Goal: Information Seeking & Learning: Compare options

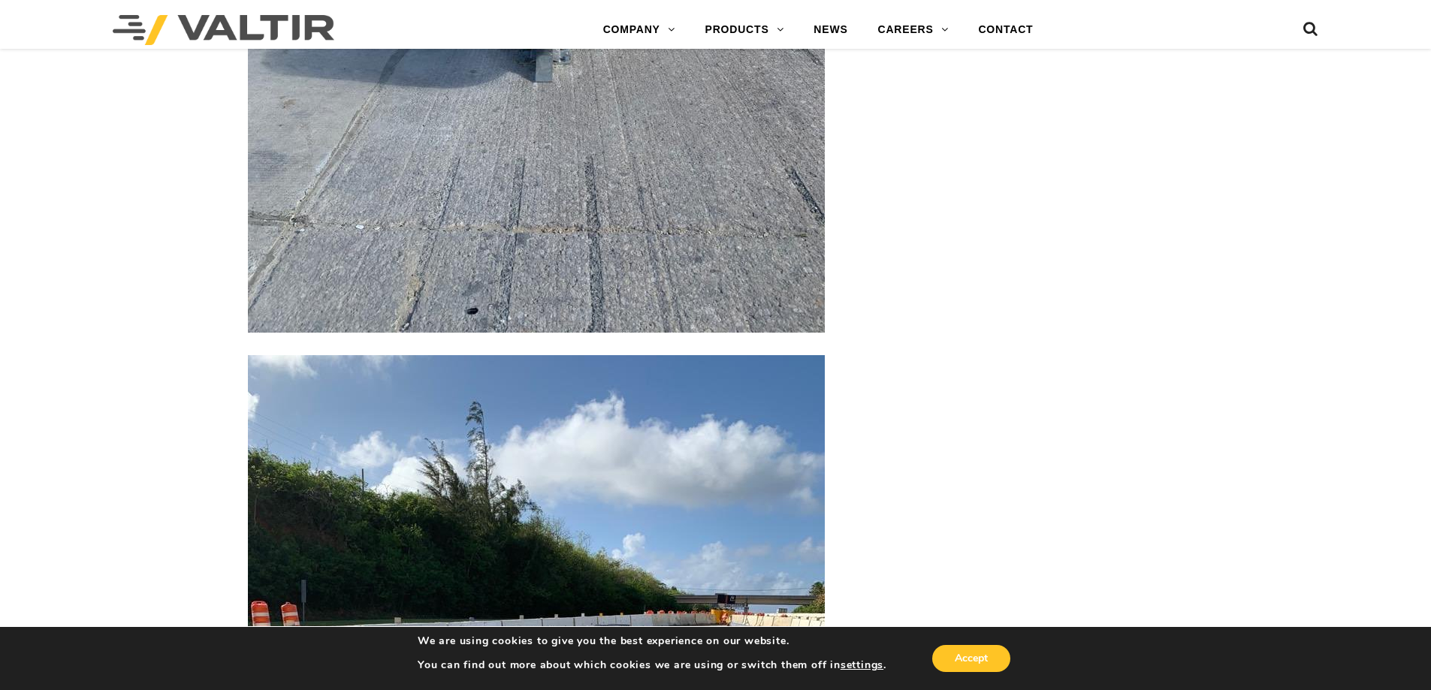
scroll to position [3913, 0]
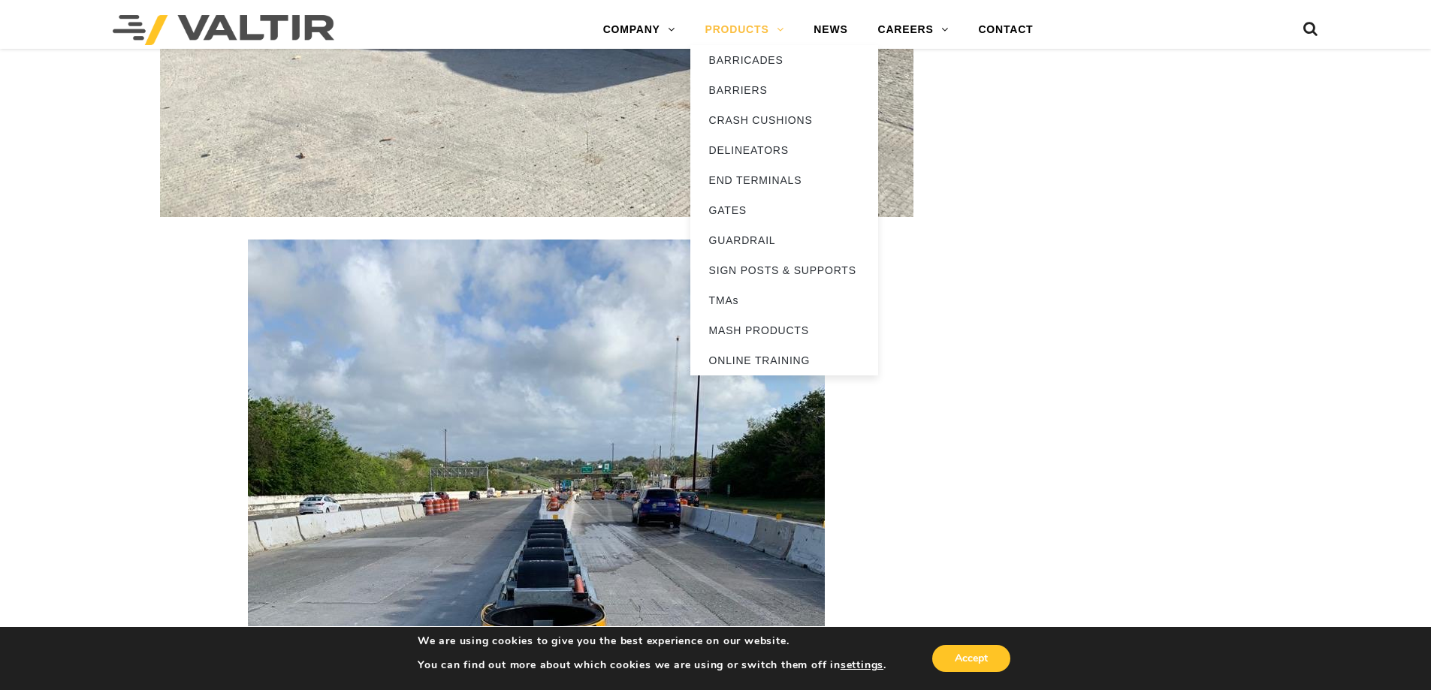
click at [722, 34] on link "PRODUCTS" at bounding box center [744, 30] width 109 height 30
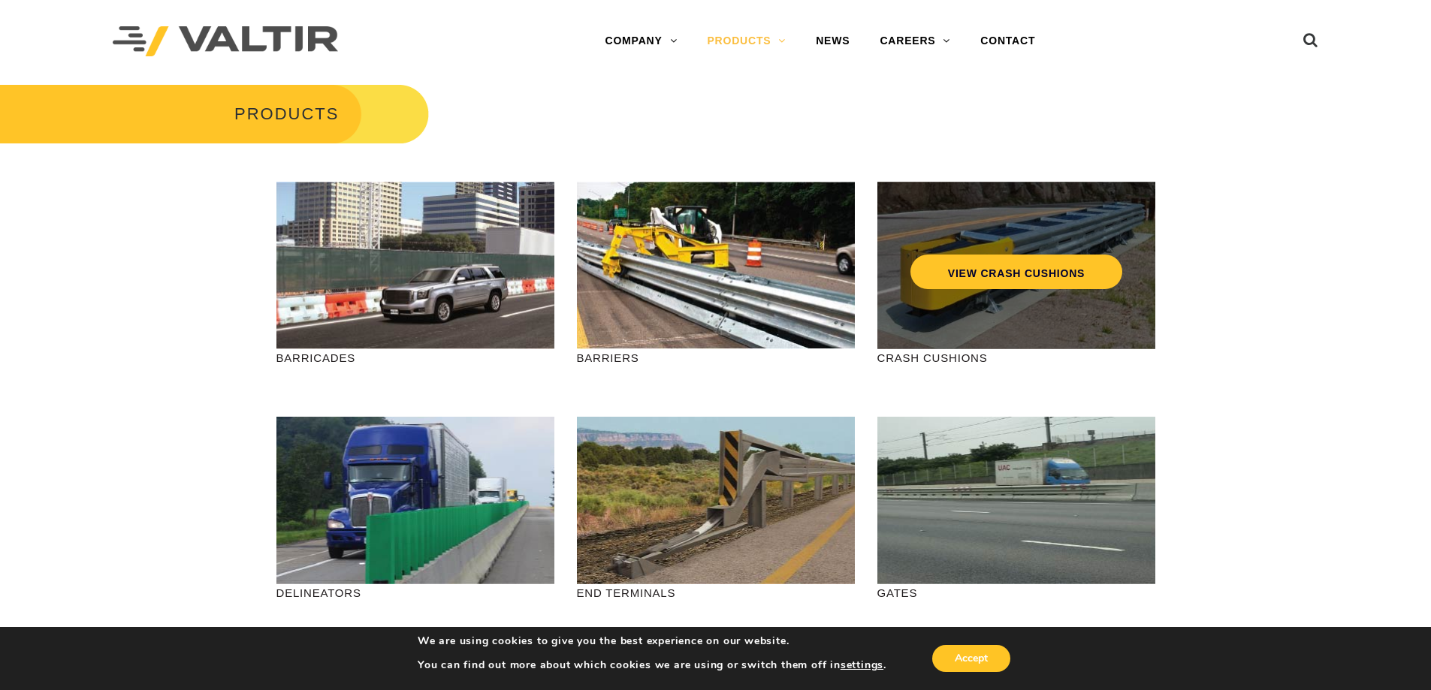
click at [938, 309] on div "VIEW CRASH CUSHIONS" at bounding box center [1017, 266] width 278 height 168
click at [961, 286] on link "VIEW CRASH CUSHIONS" at bounding box center [1016, 272] width 212 height 35
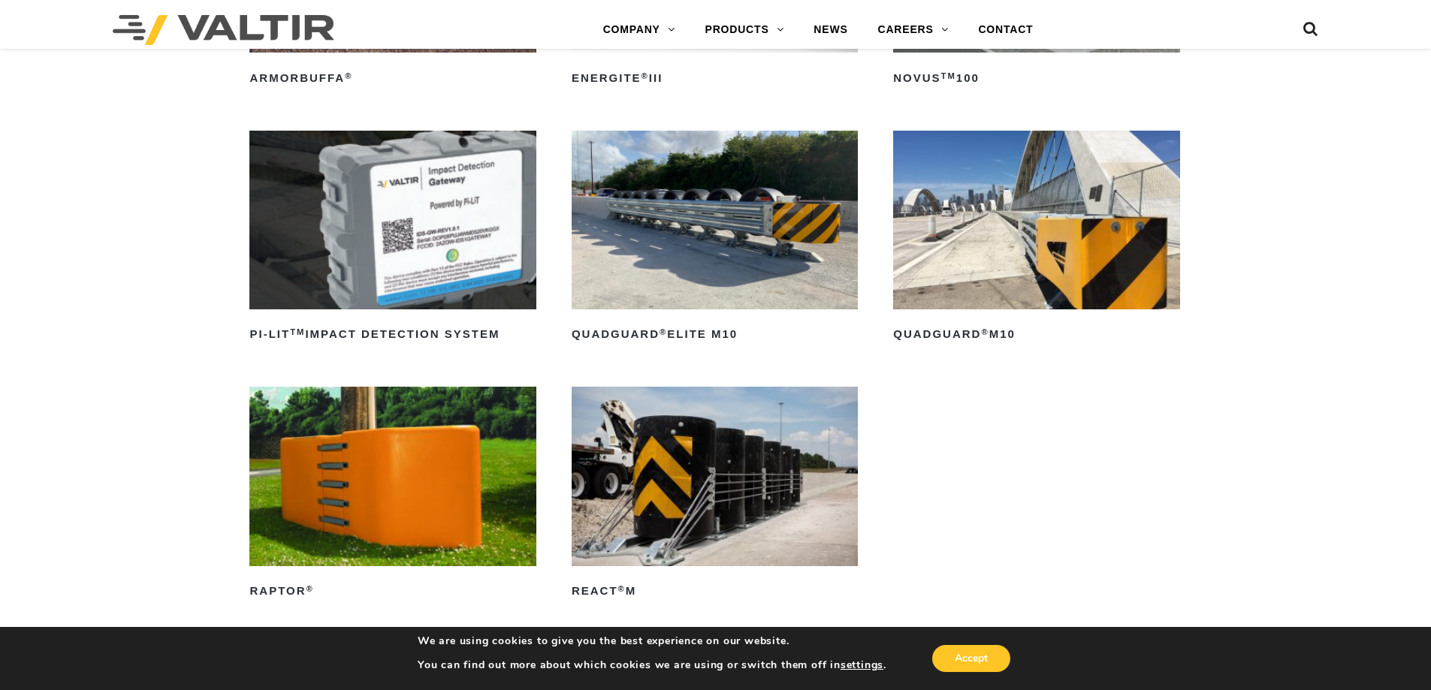
scroll to position [376, 0]
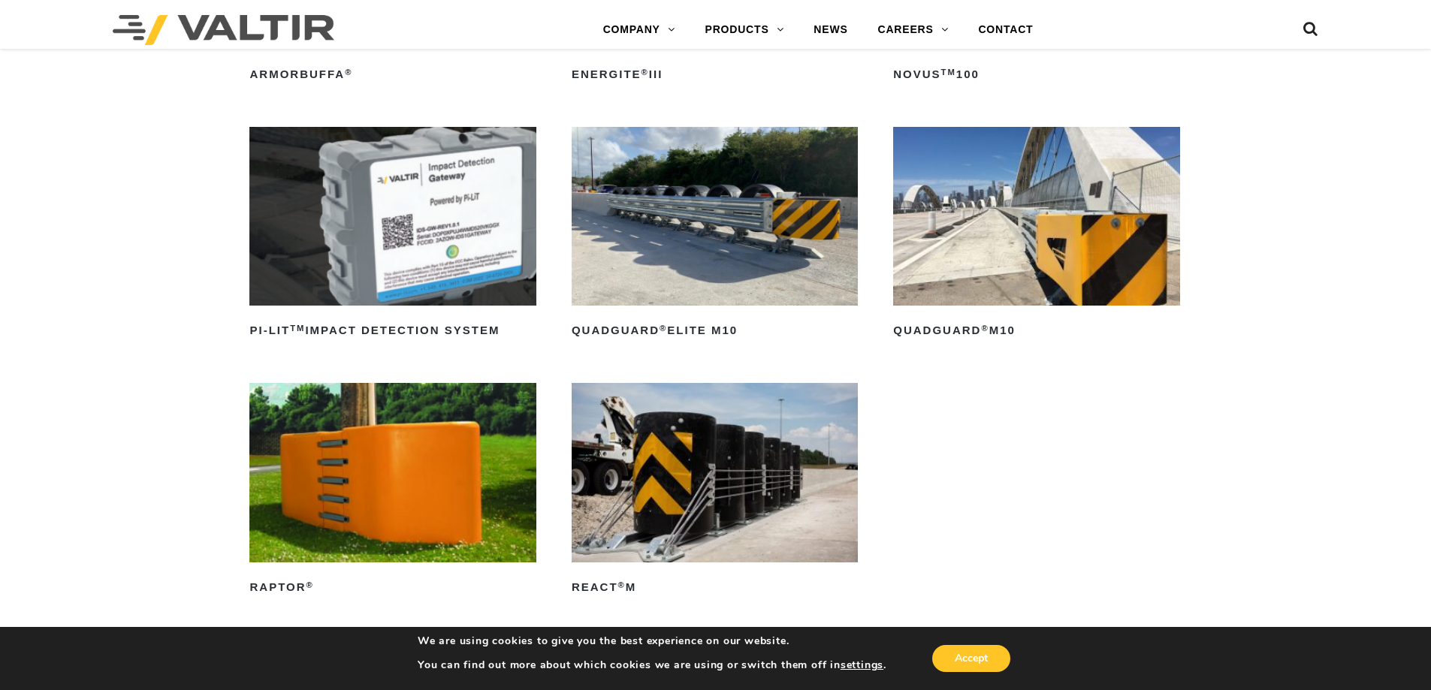
click at [692, 277] on img at bounding box center [715, 216] width 286 height 179
click at [988, 321] on h2 "QuadGuard ® M10" at bounding box center [1036, 331] width 286 height 24
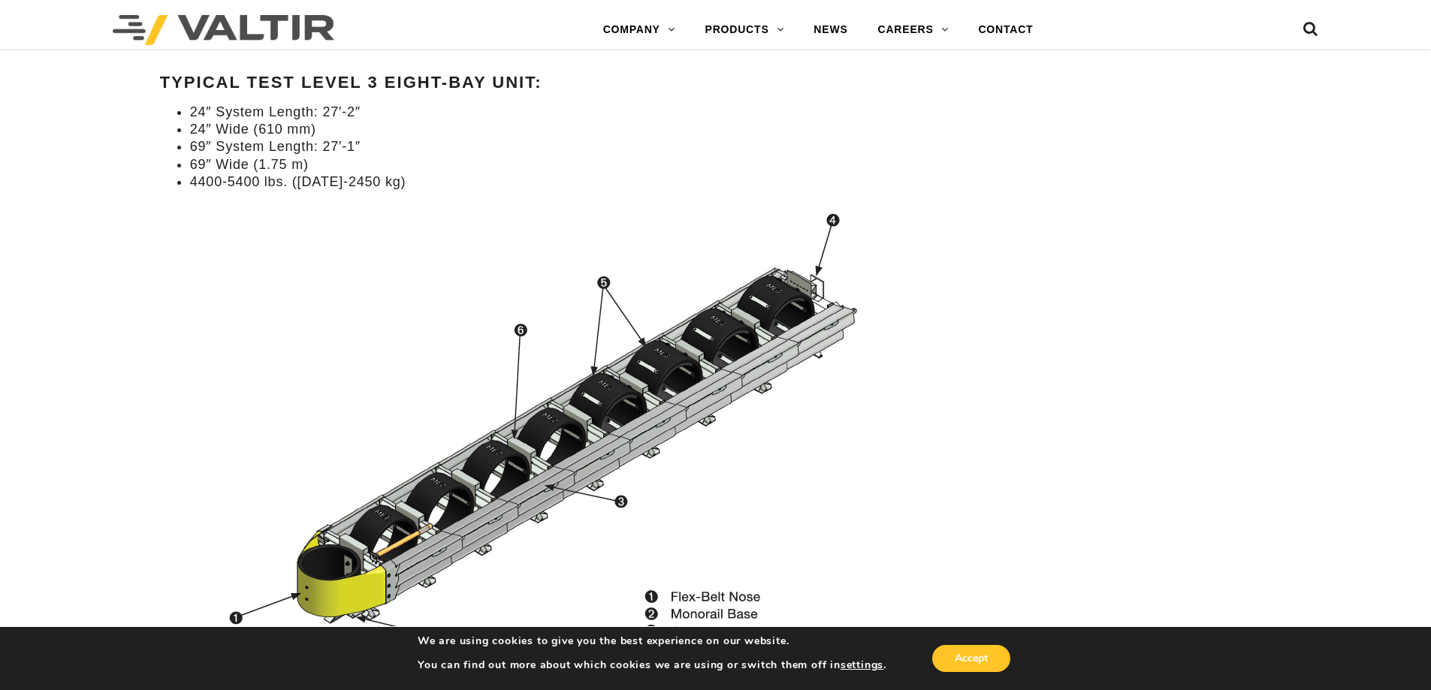
scroll to position [1503, 0]
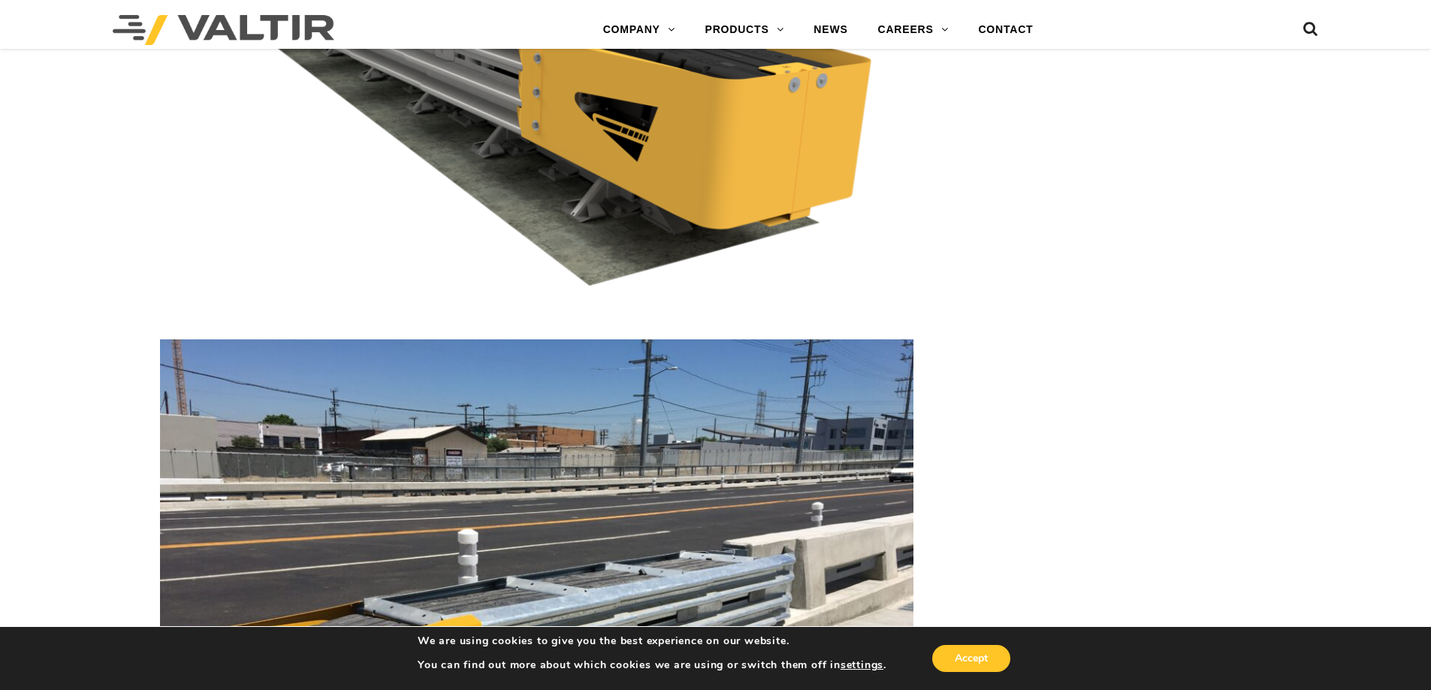
scroll to position [3080, 0]
